Goal: Navigation & Orientation: Find specific page/section

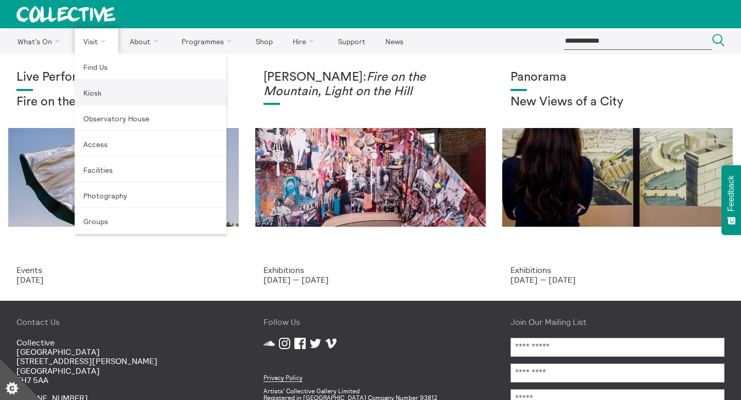
click at [99, 84] on link "Kiosk" at bounding box center [151, 93] width 152 height 26
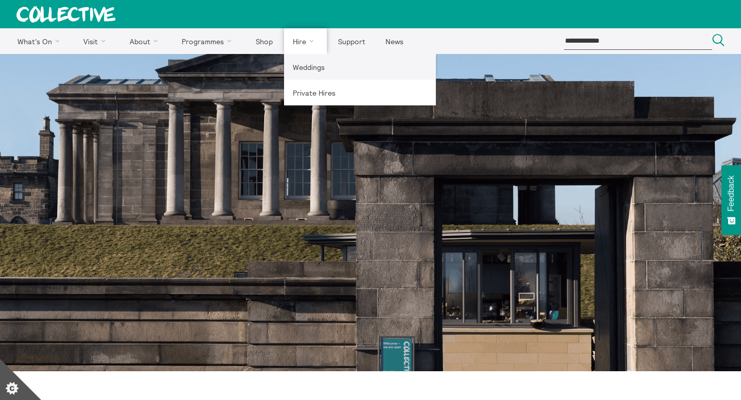
click at [310, 74] on link "Weddings" at bounding box center [360, 67] width 152 height 26
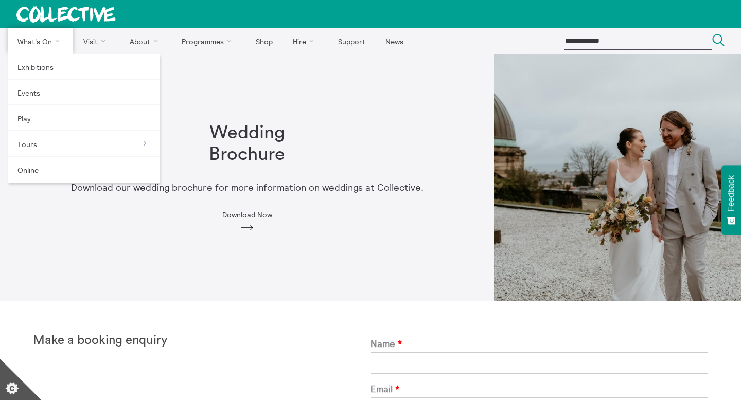
click at [22, 35] on link "What's On" at bounding box center [40, 41] width 64 height 26
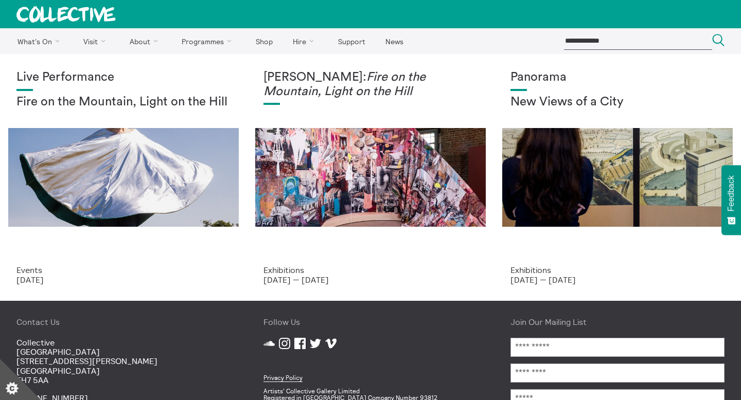
click at [33, 6] on icon at bounding box center [65, 14] width 99 height 16
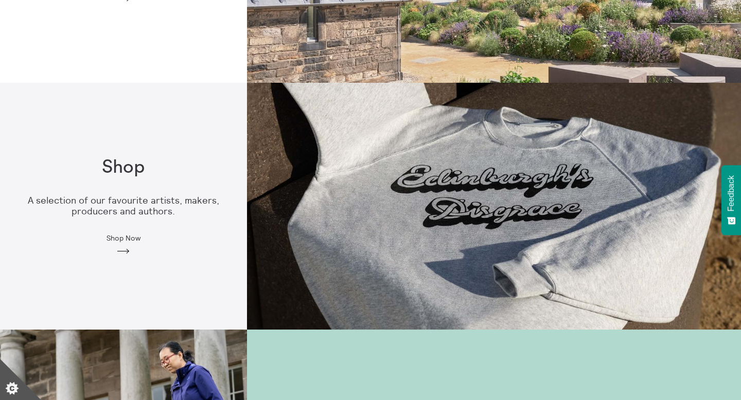
scroll to position [466, 0]
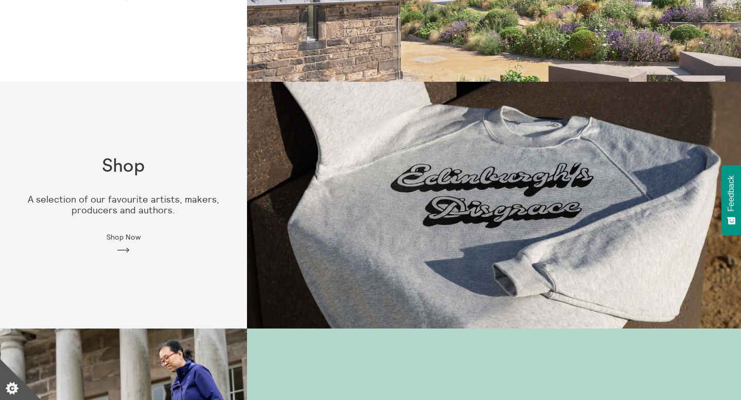
click at [176, 167] on div "Shop A selection of our favourite artists, makers, producers and authors. Shop …" at bounding box center [123, 205] width 247 height 132
